Goal: Information Seeking & Learning: Learn about a topic

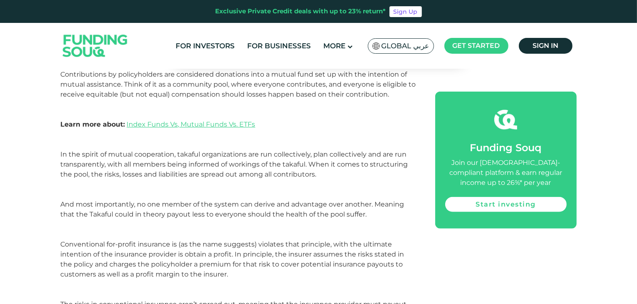
scroll to position [768, 0]
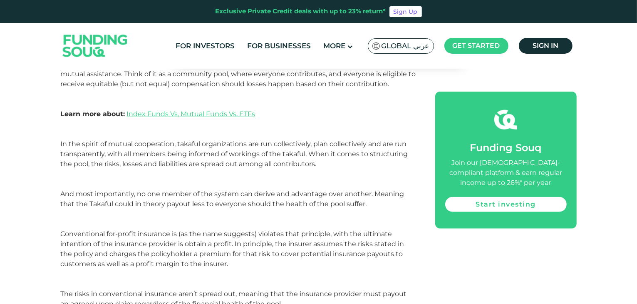
click at [244, 215] on p "In the spirit of mutual cooperation, takaful organizations are run collectively…" at bounding box center [238, 184] width 355 height 90
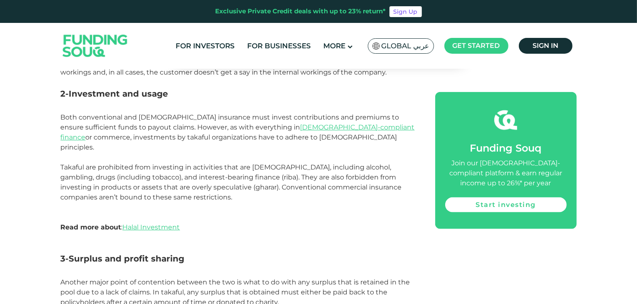
scroll to position [1050, 0]
click at [244, 215] on p "Both conventional and [DEMOGRAPHIC_DATA] insurance must invest contributions an…" at bounding box center [238, 181] width 355 height 140
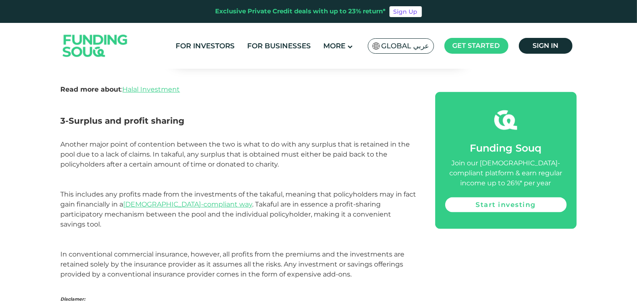
scroll to position [1187, 0]
click at [244, 215] on p "Another major point of contention between the two is what to do with any surplu…" at bounding box center [238, 194] width 355 height 110
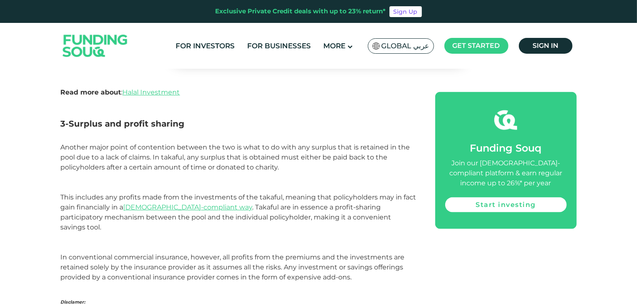
scroll to position [1184, 0]
click at [244, 215] on p "Another major point of contention between the two is what to do with any surplu…" at bounding box center [238, 197] width 355 height 110
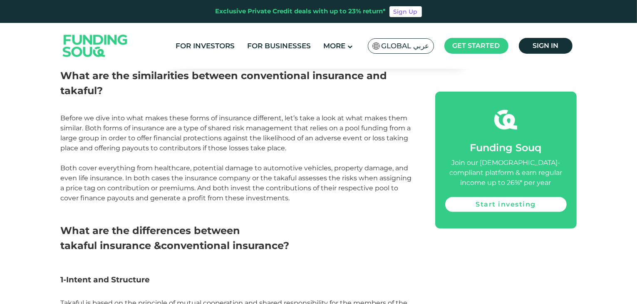
scroll to position [483, 0]
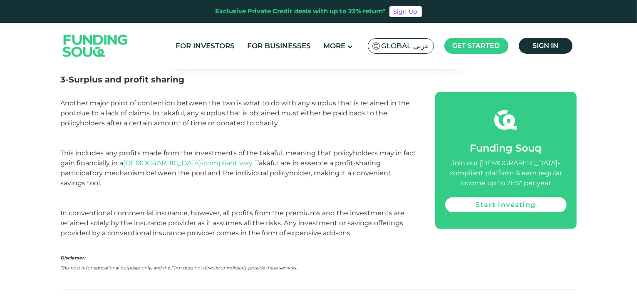
scroll to position [1228, 0]
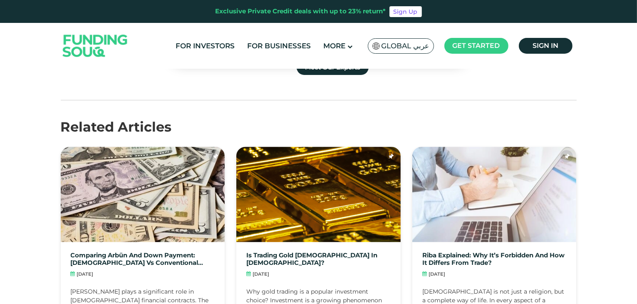
scroll to position [1622, 0]
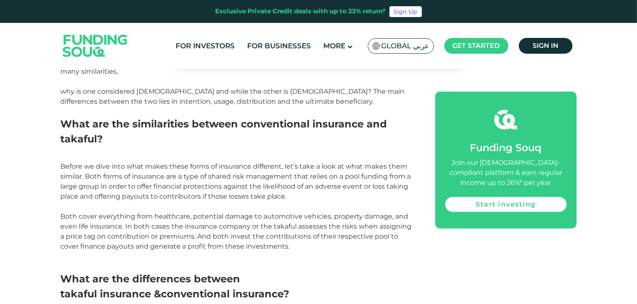
scroll to position [418, 0]
